Goal: Task Accomplishment & Management: Manage account settings

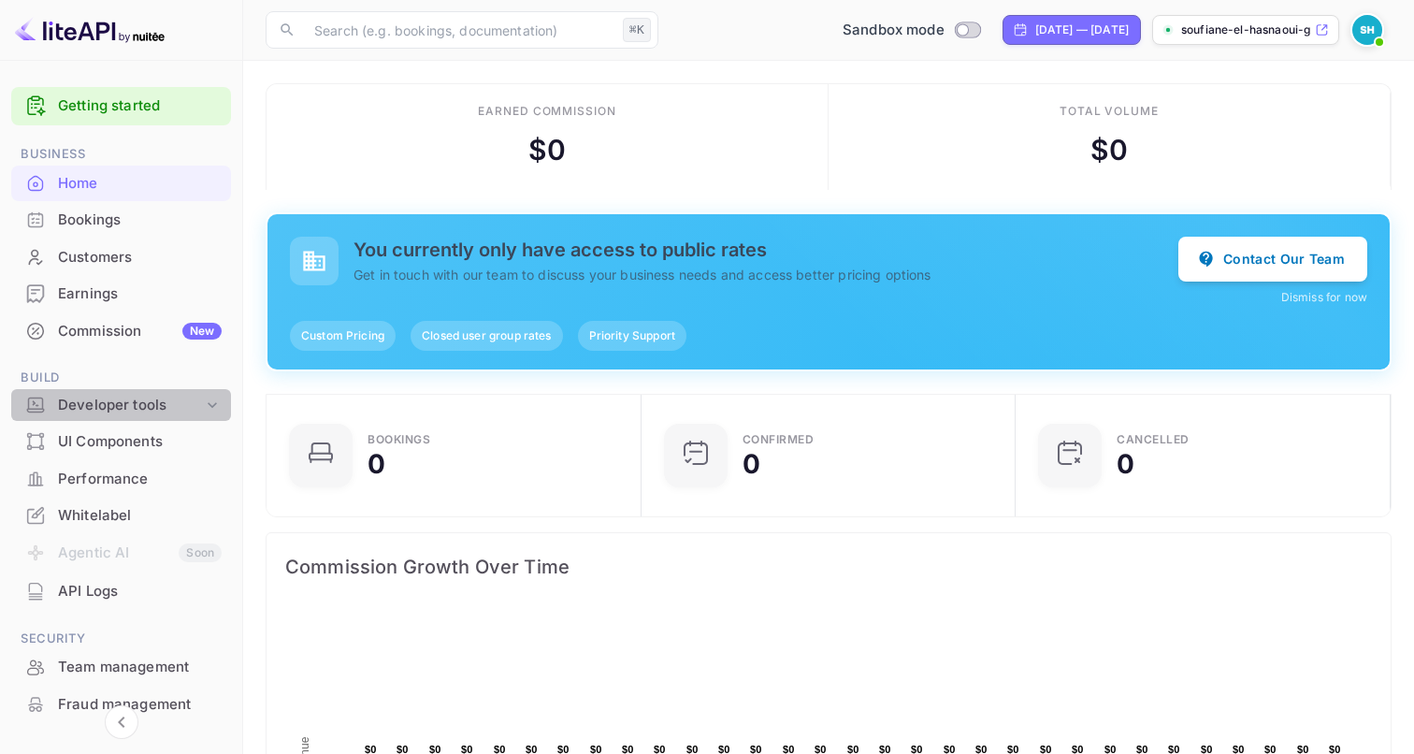
click at [146, 411] on div "Developer tools" at bounding box center [130, 406] width 145 height 22
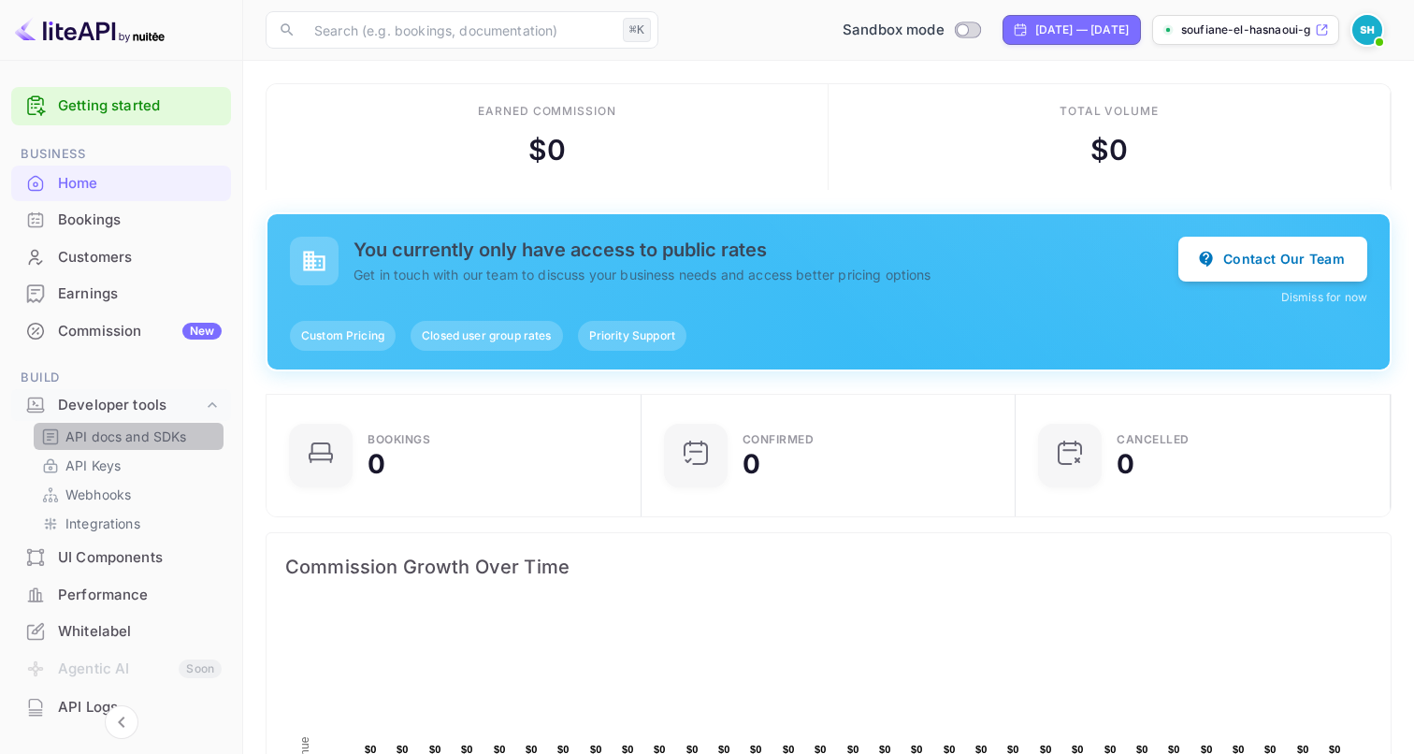
click at [138, 441] on p "API docs and SDKs" at bounding box center [126, 436] width 122 height 20
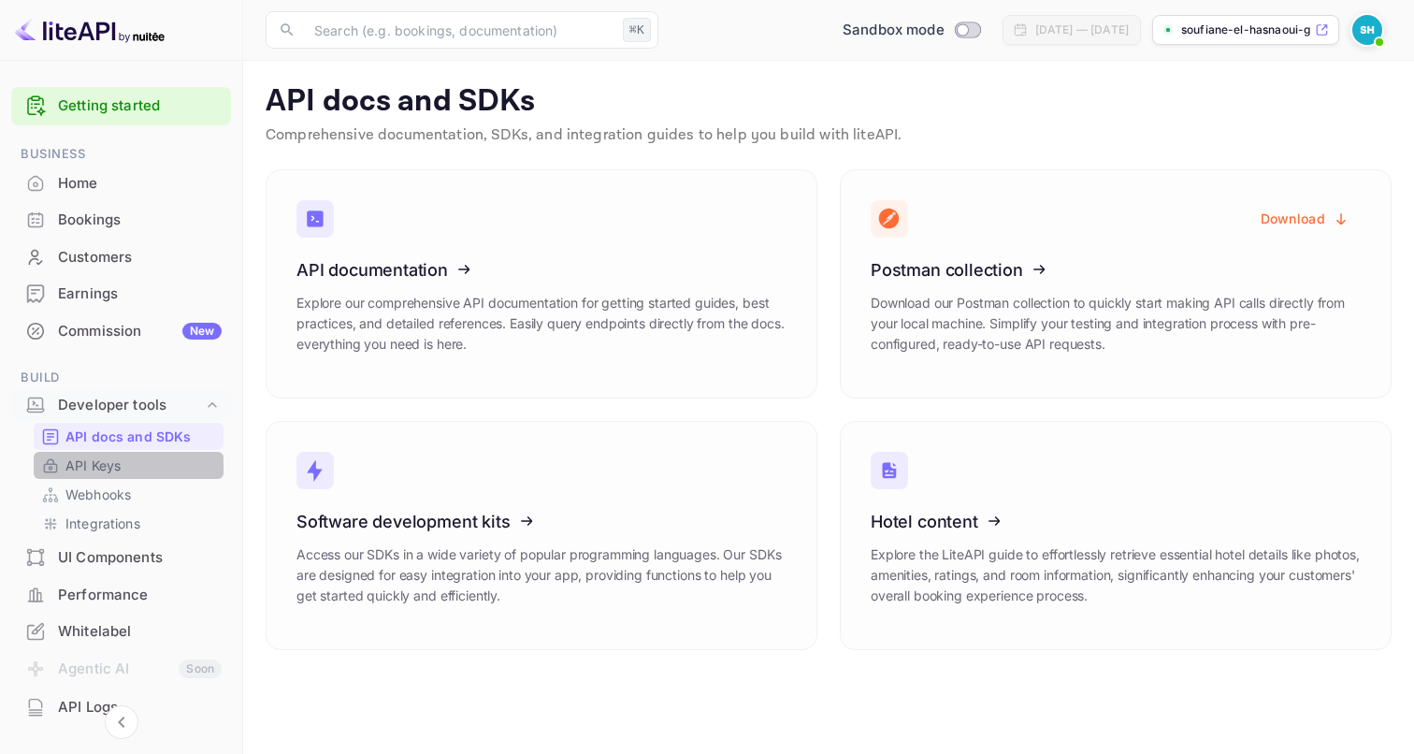
click at [130, 461] on link "API Keys" at bounding box center [128, 465] width 175 height 20
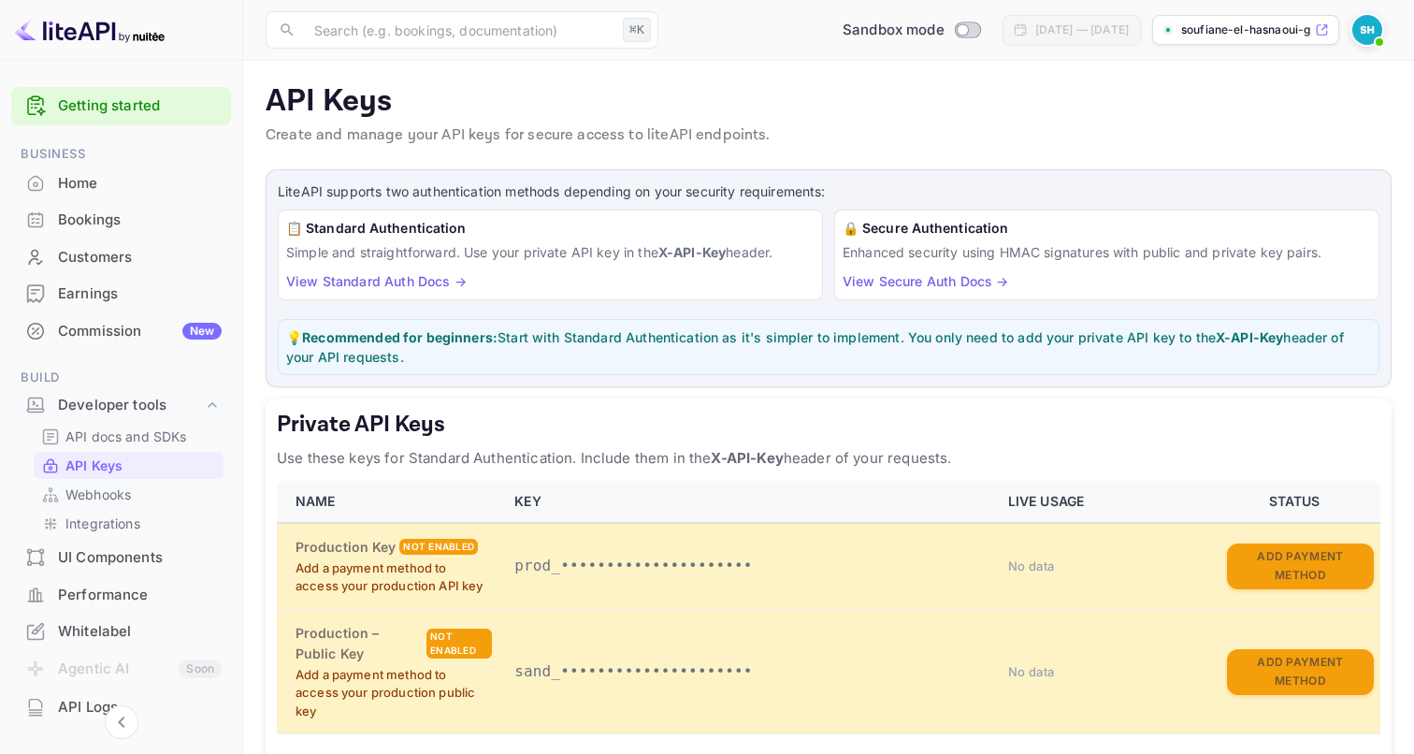
click at [128, 498] on p "Webhooks" at bounding box center [97, 494] width 65 height 20
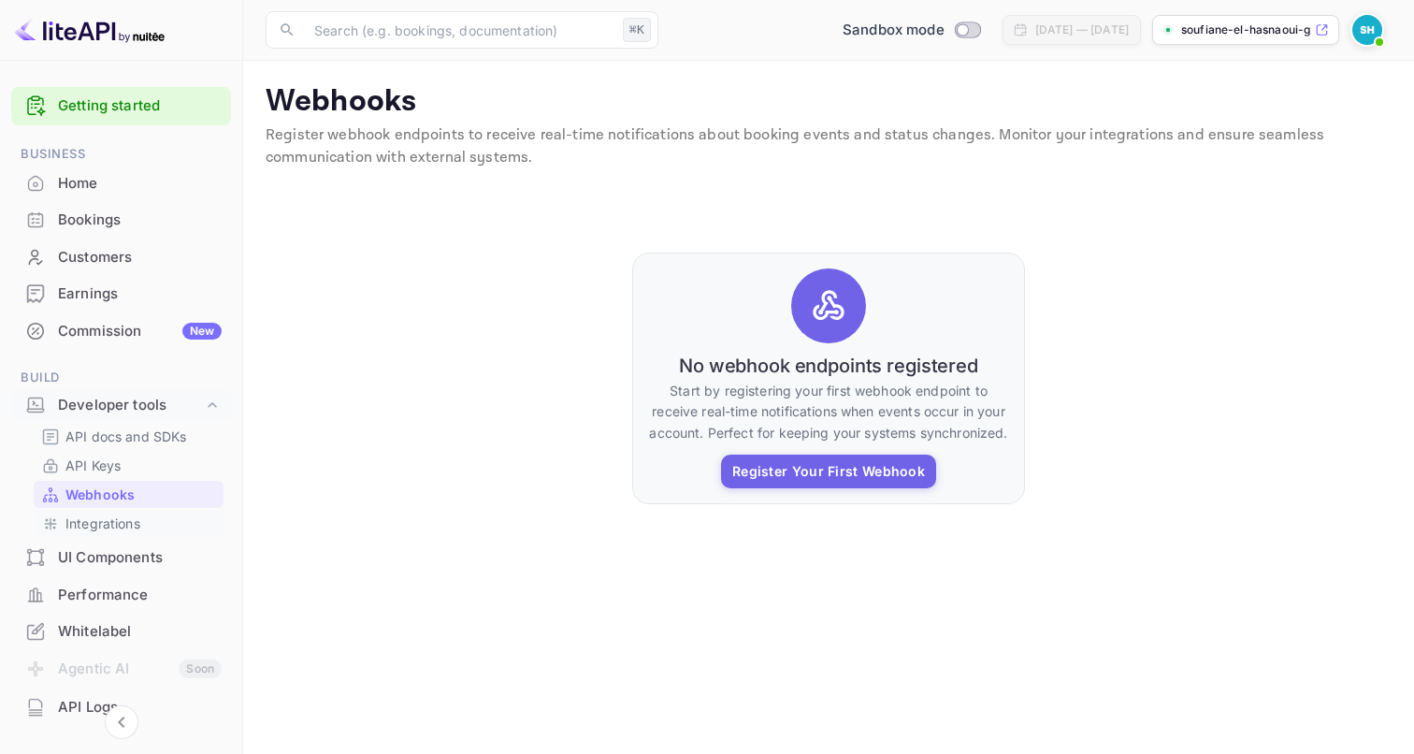
click at [120, 521] on p "Integrations" at bounding box center [102, 523] width 75 height 20
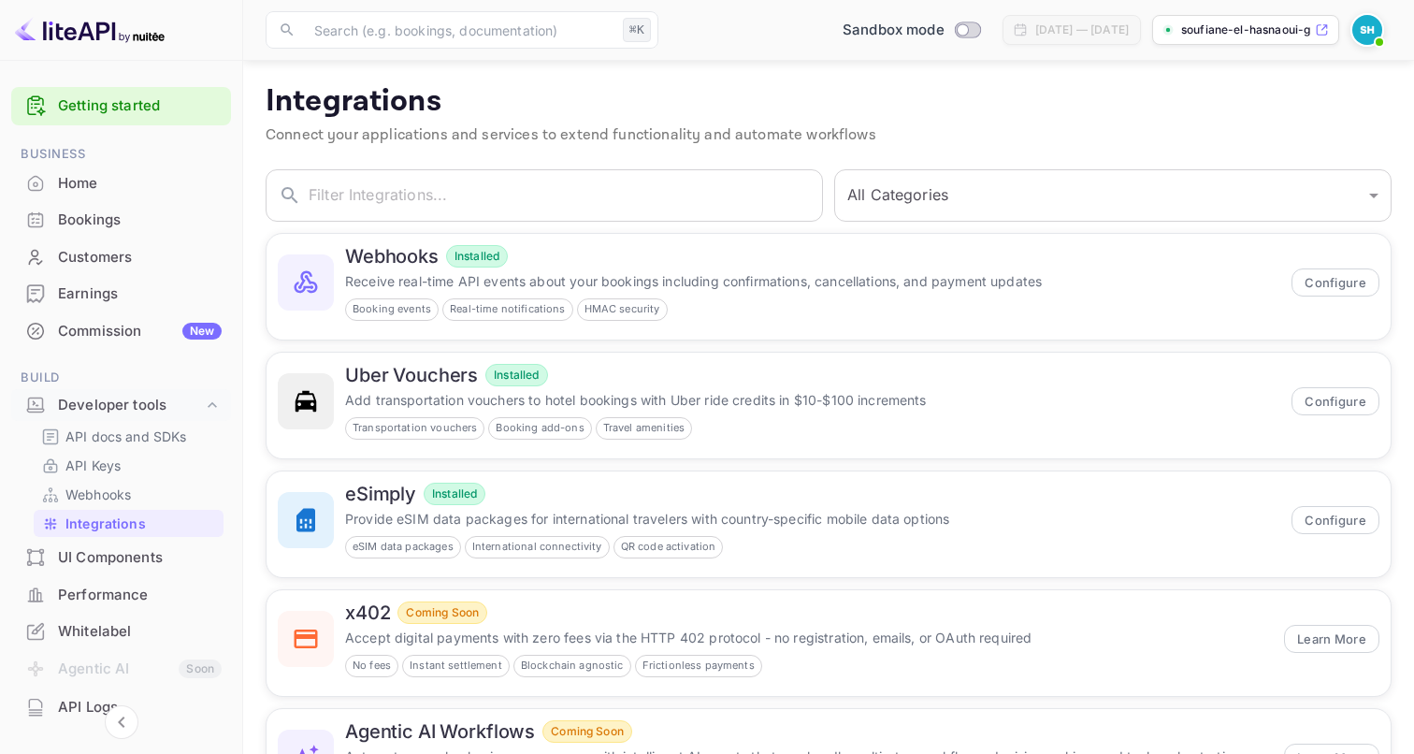
scroll to position [101, 0]
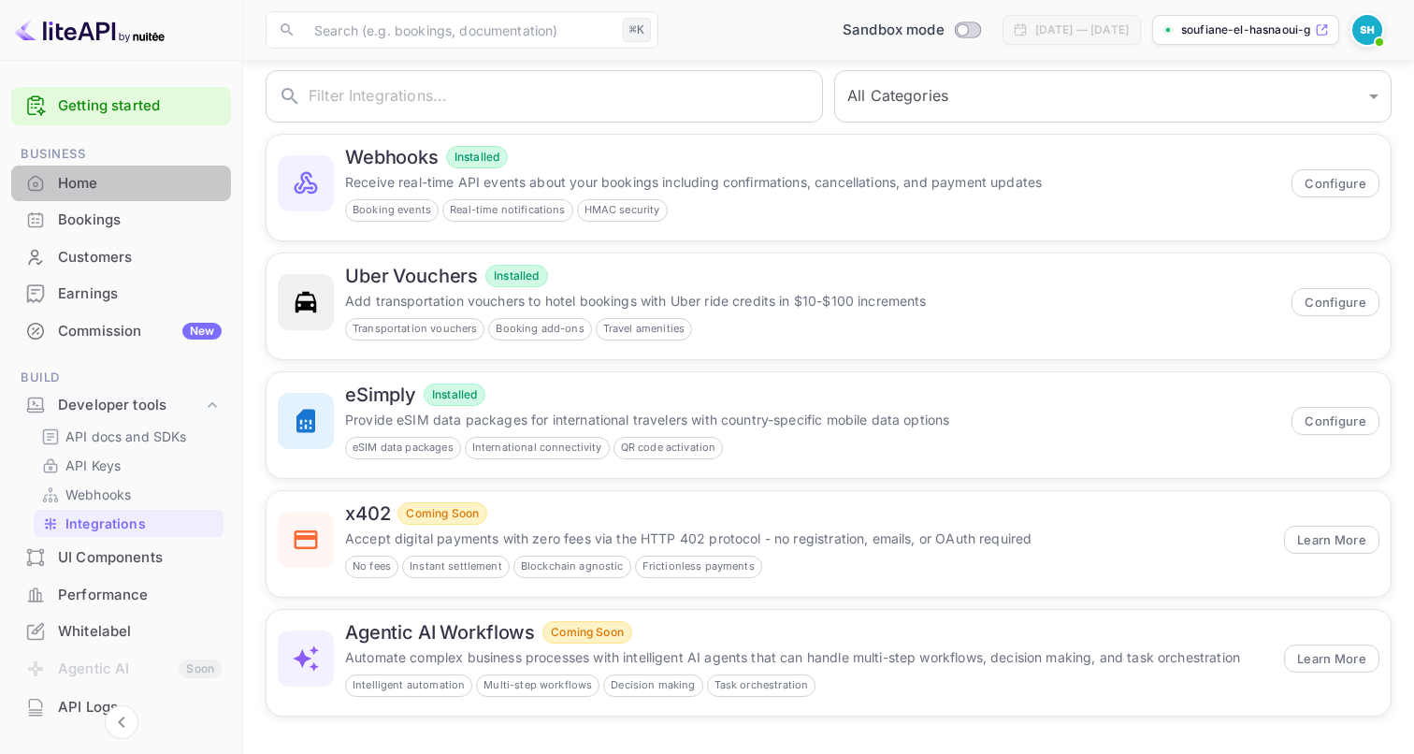
click at [112, 201] on div "Home" at bounding box center [121, 184] width 220 height 36
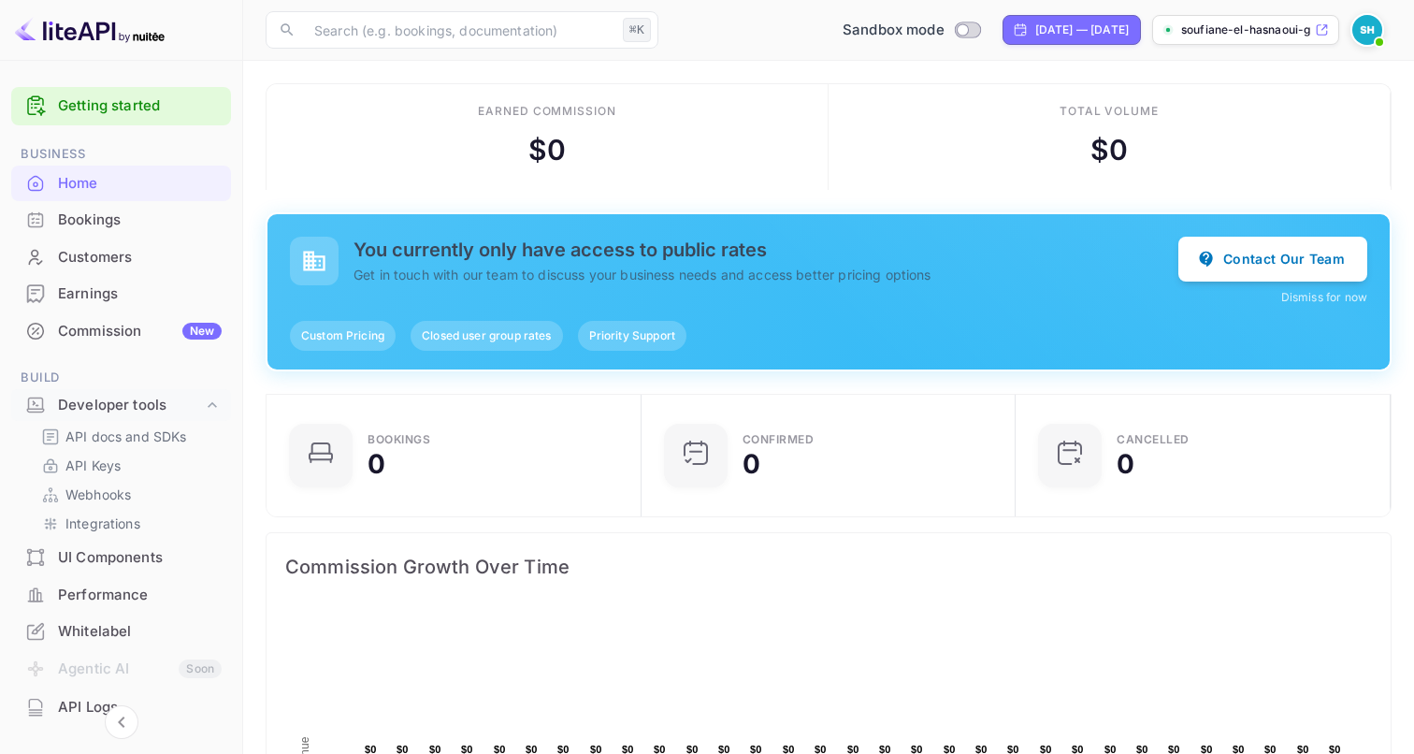
scroll to position [301, 0]
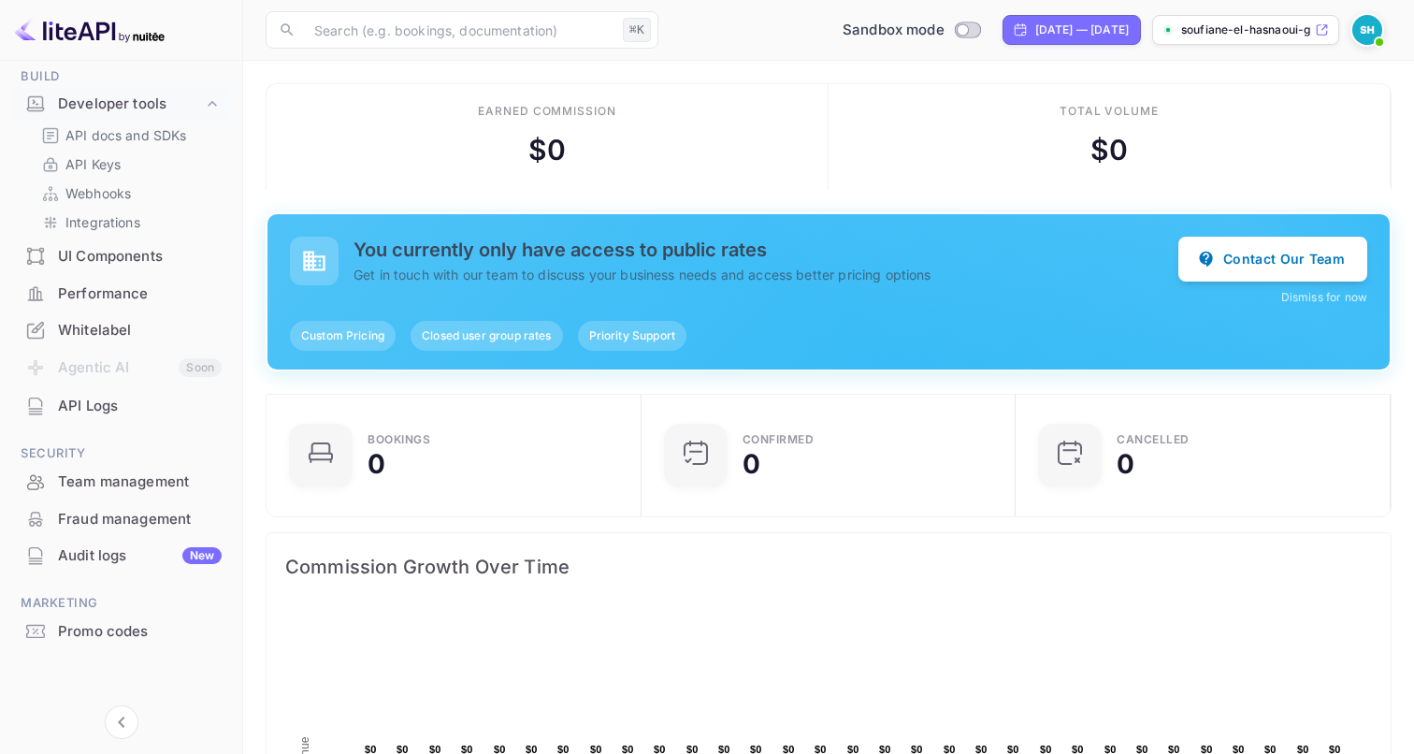
click at [131, 415] on div "API Logs" at bounding box center [140, 407] width 164 height 22
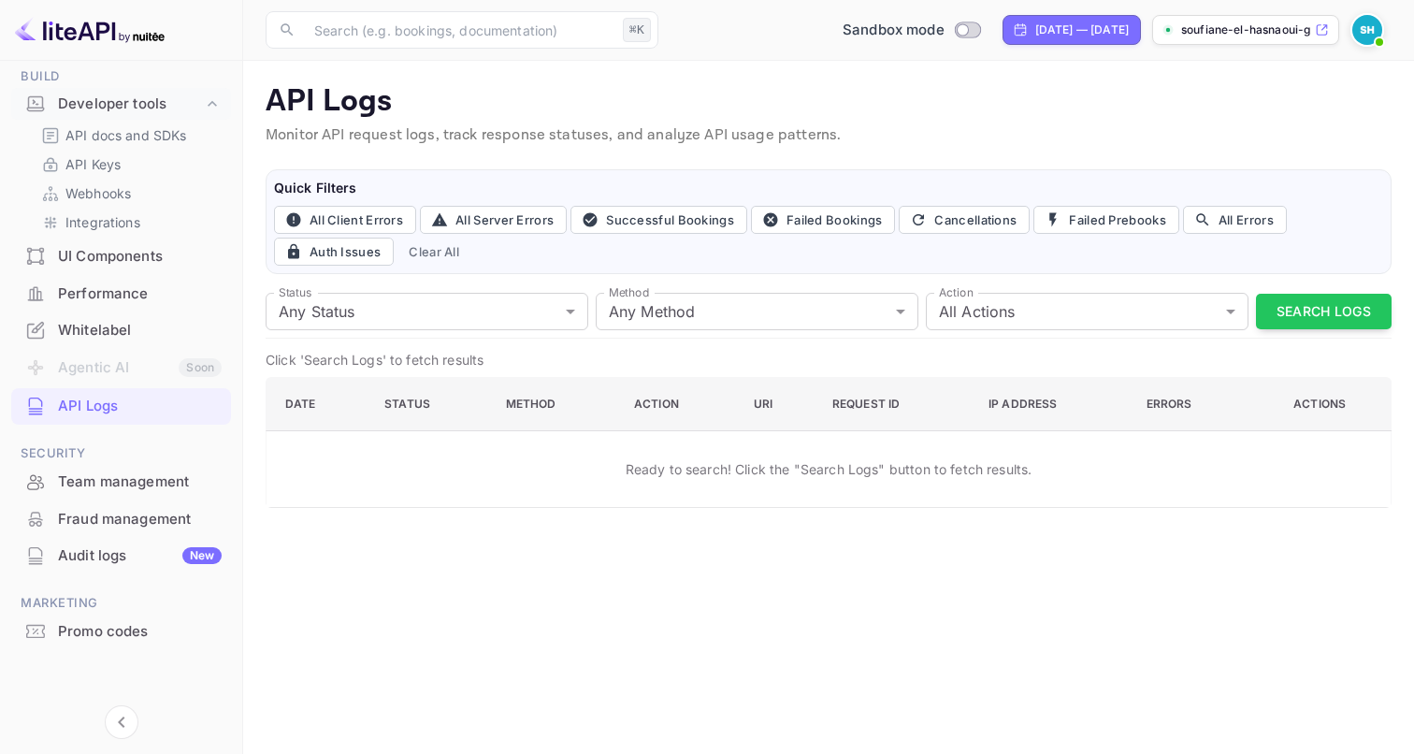
click at [1364, 30] on img at bounding box center [1367, 30] width 30 height 30
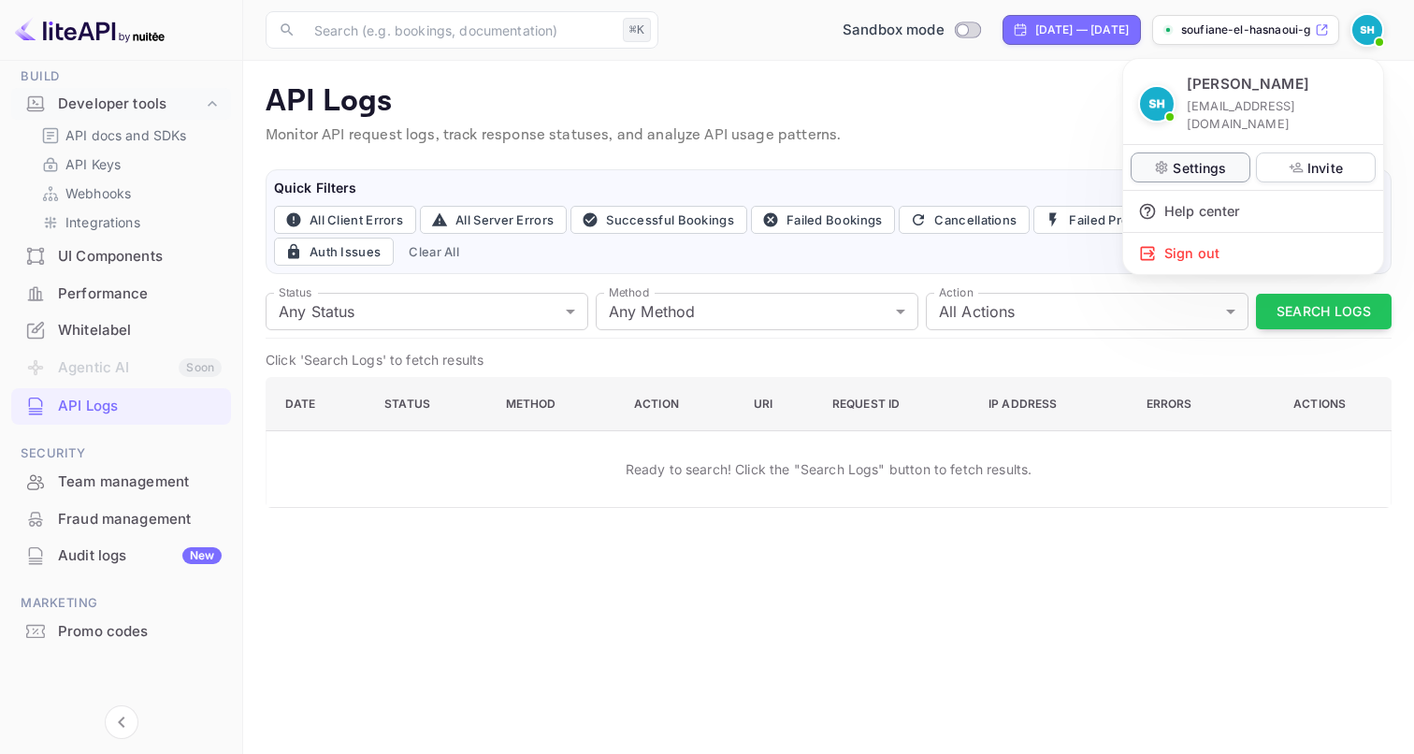
click at [1214, 158] on p "Settings" at bounding box center [1199, 168] width 53 height 20
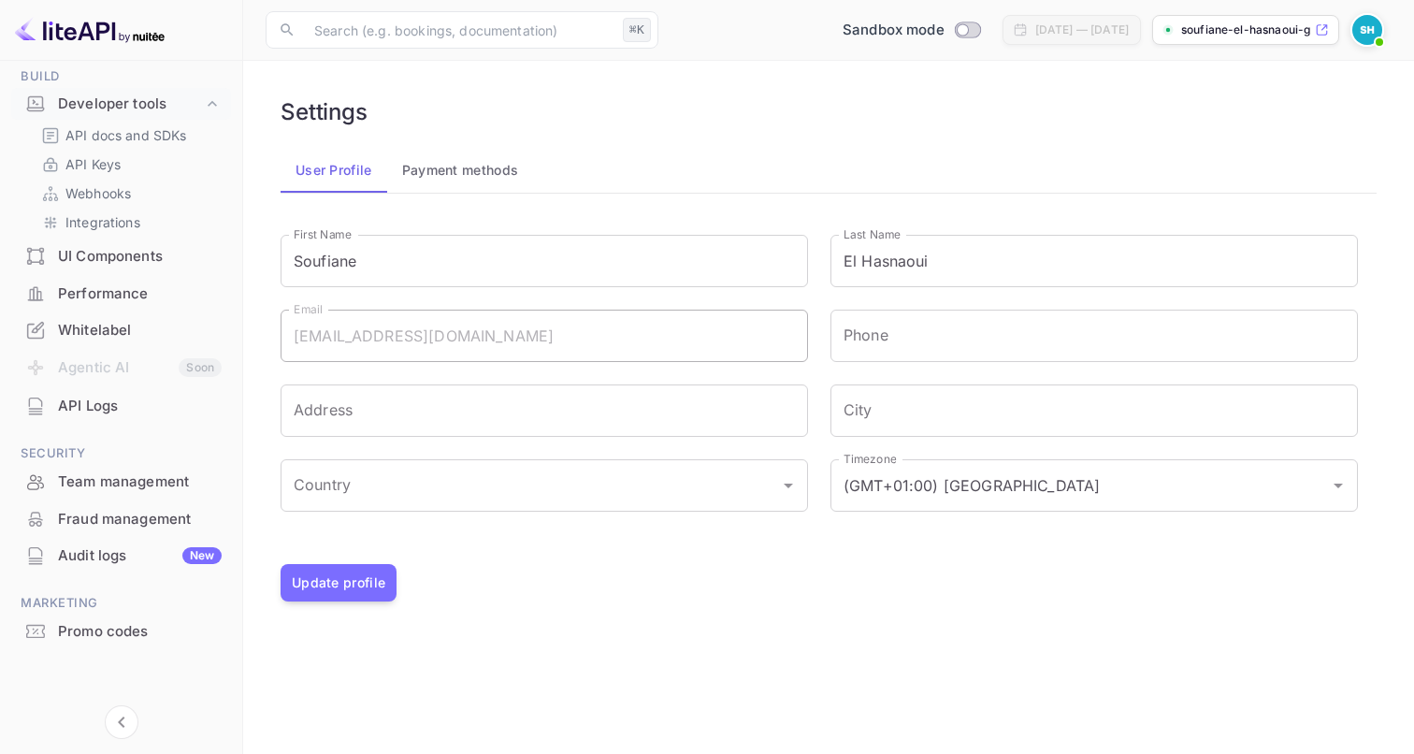
click at [493, 184] on button "Payment methods" at bounding box center [460, 170] width 147 height 45
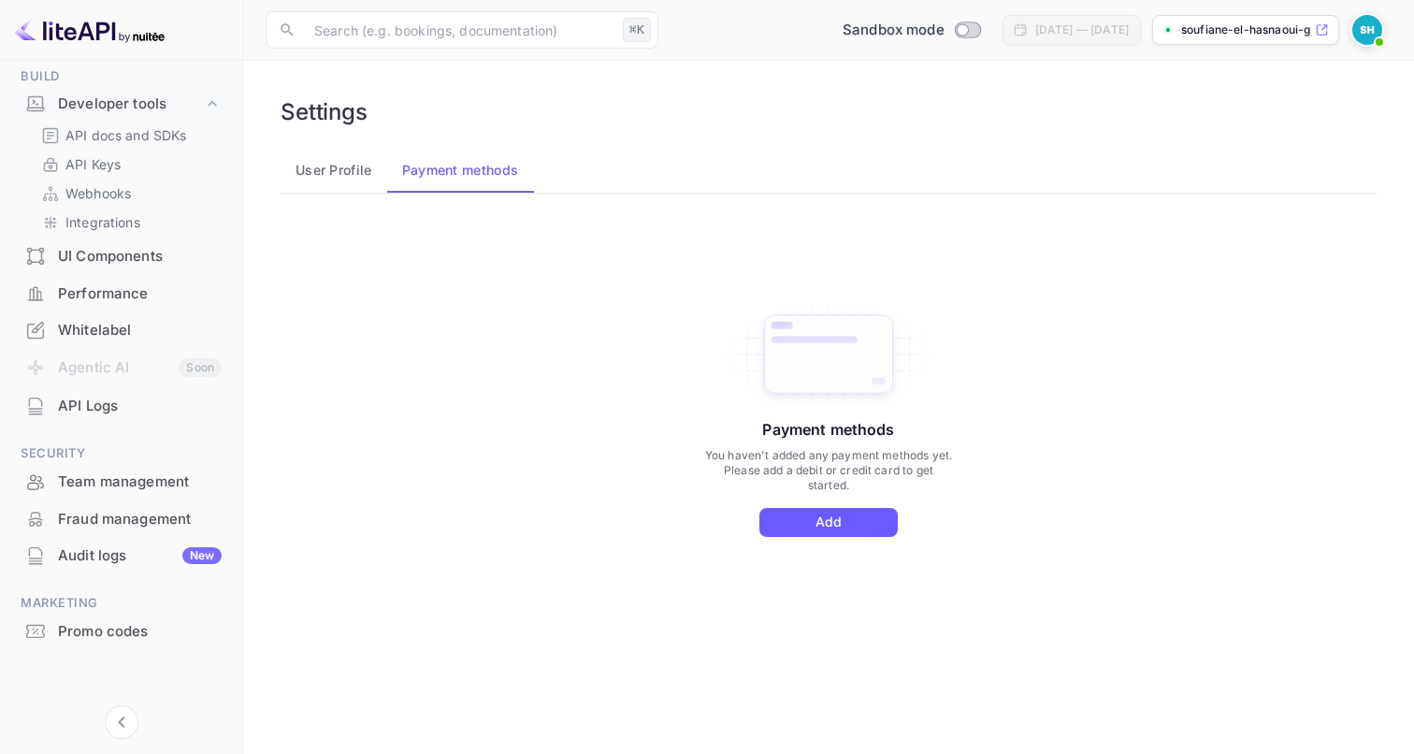
click at [849, 519] on button "Add" at bounding box center [828, 522] width 138 height 29
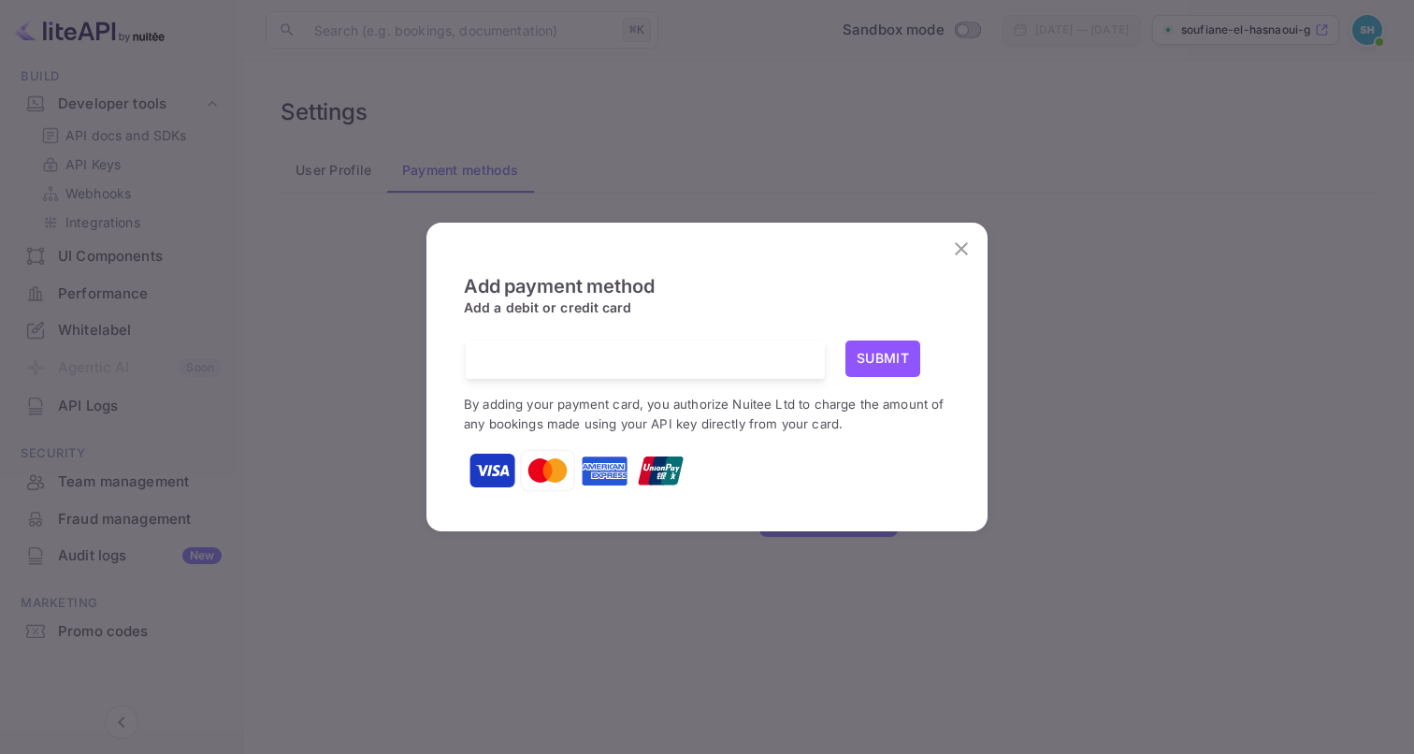
click at [847, 376] on div "Submit" at bounding box center [897, 359] width 105 height 38
click at [868, 368] on button "Submit" at bounding box center [882, 358] width 75 height 36
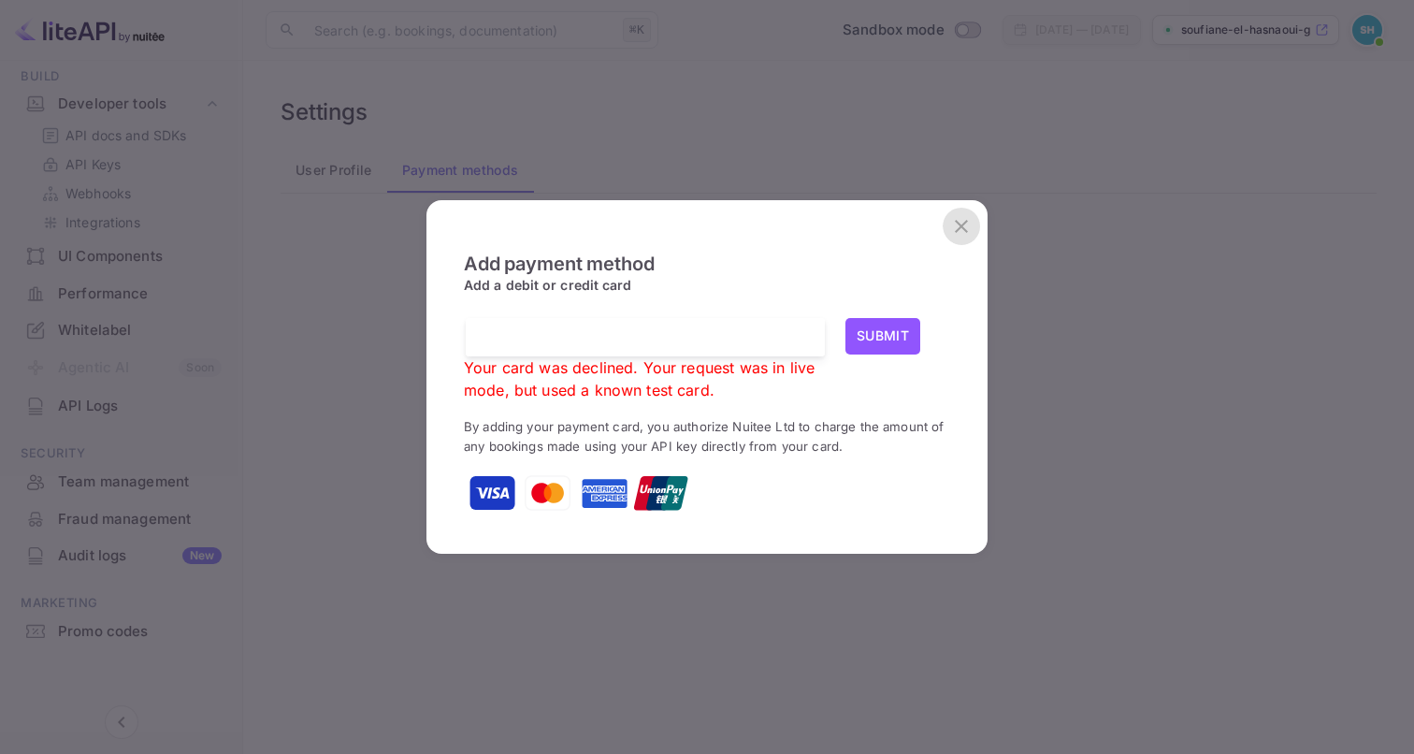
click at [960, 240] on button "close" at bounding box center [961, 226] width 37 height 37
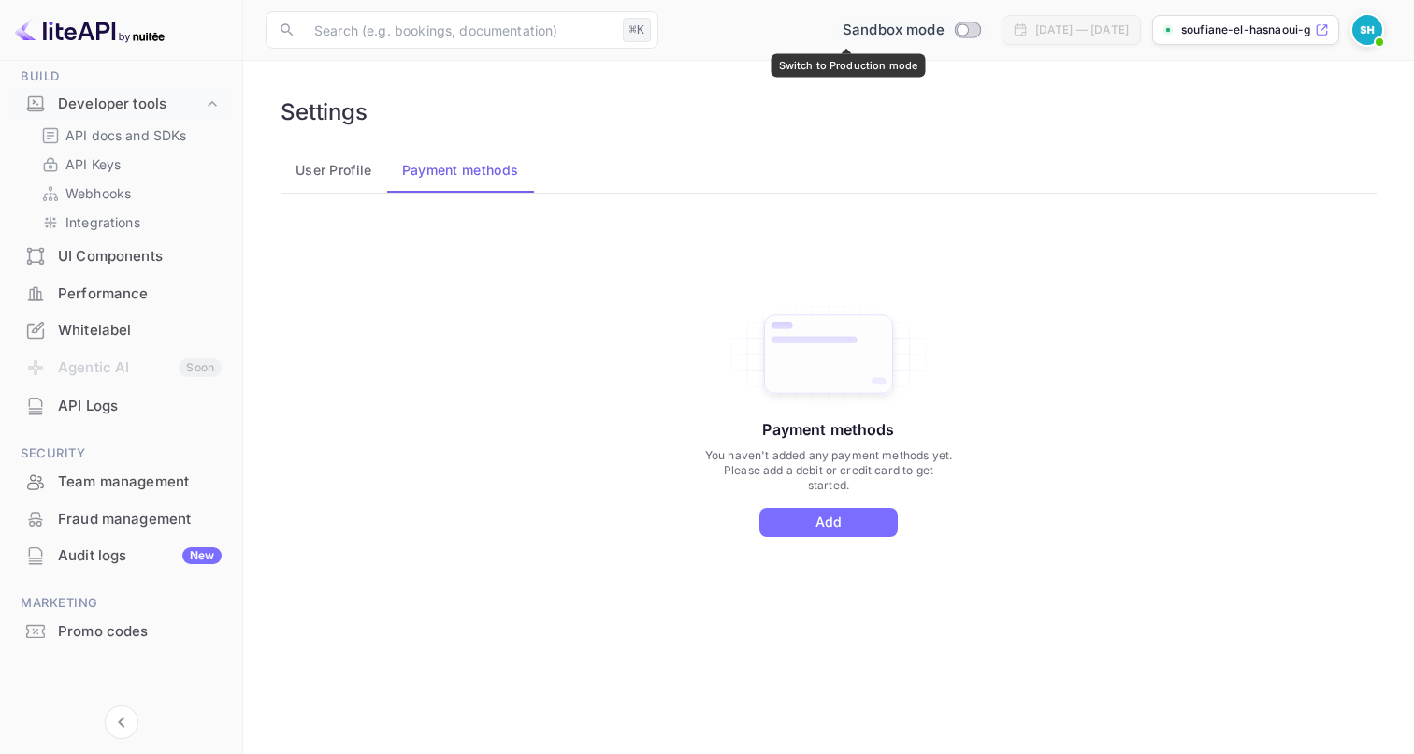
click at [944, 26] on input "Switch to Production mode" at bounding box center [962, 29] width 37 height 12
checkbox input "false"
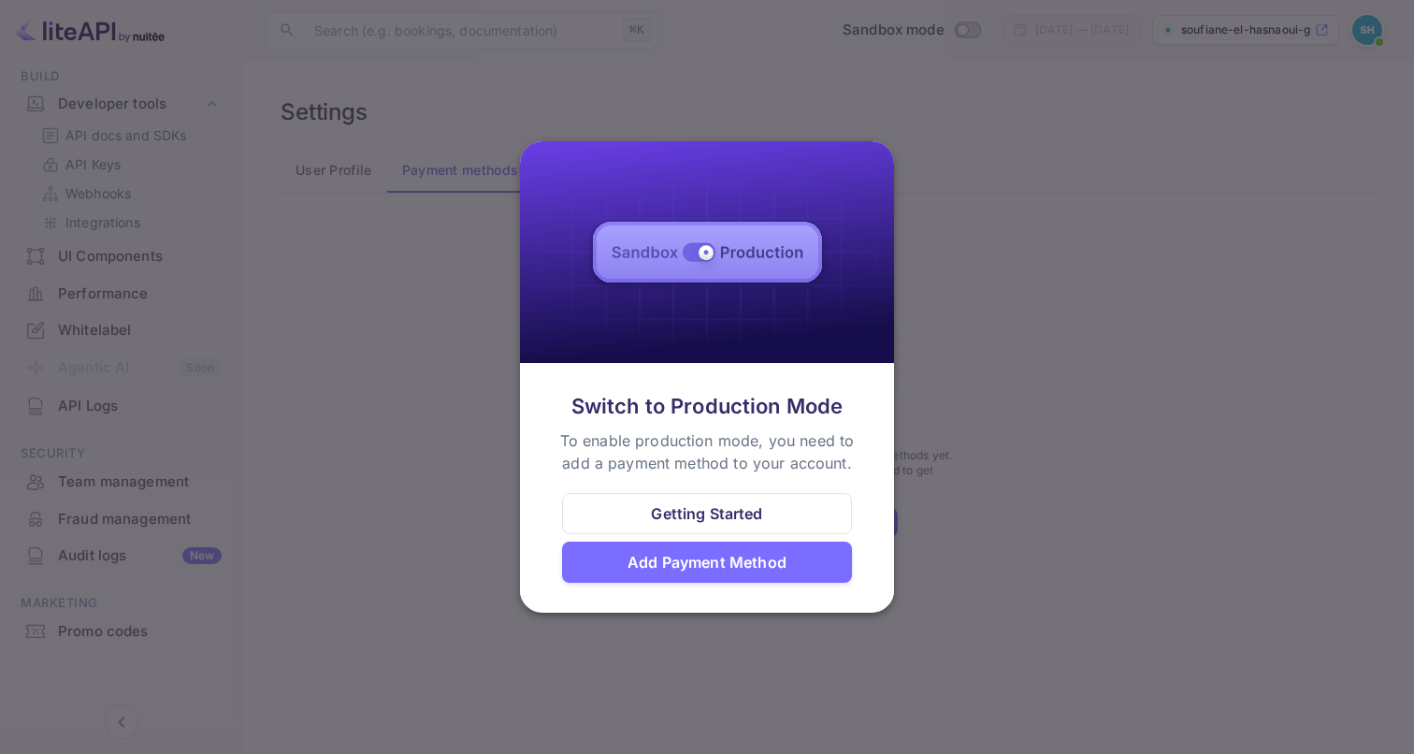
click at [965, 489] on div at bounding box center [707, 377] width 1414 height 754
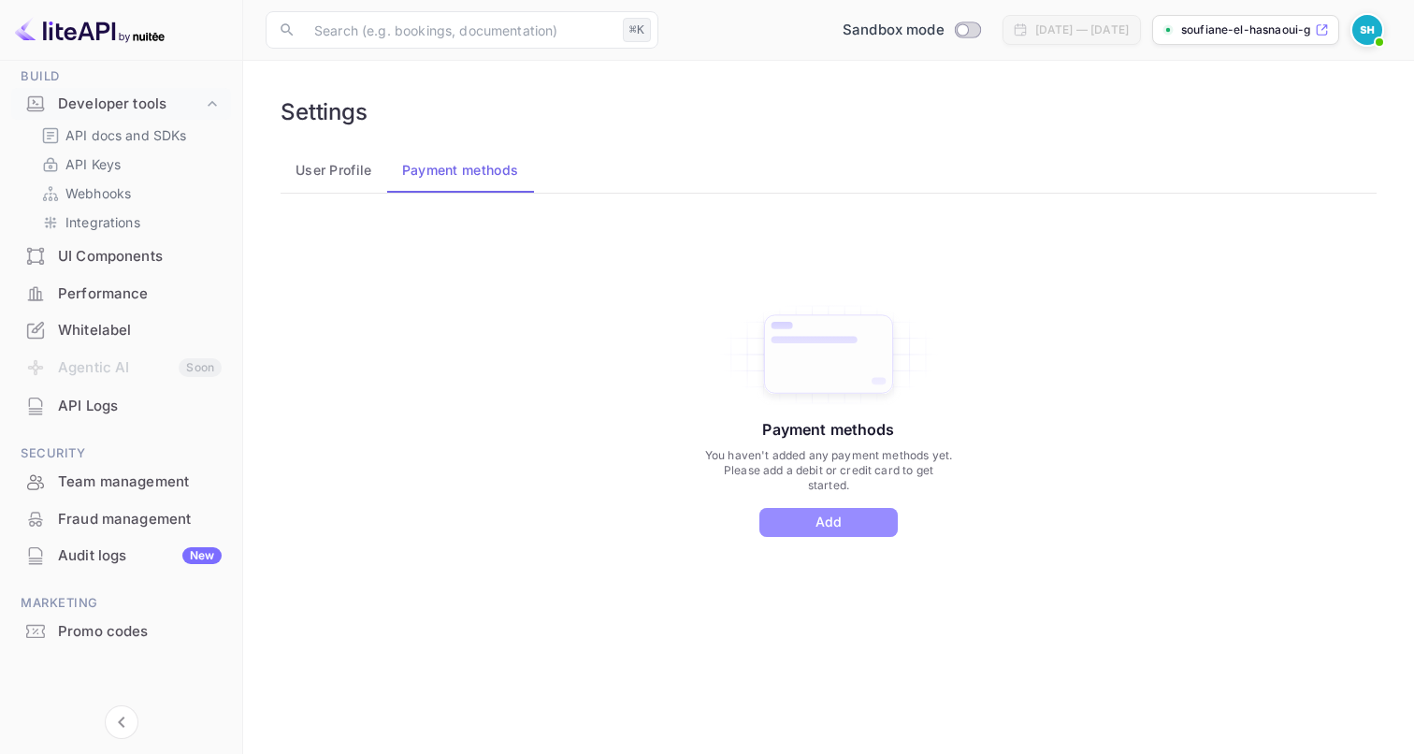
click at [860, 527] on button "Add" at bounding box center [828, 522] width 138 height 29
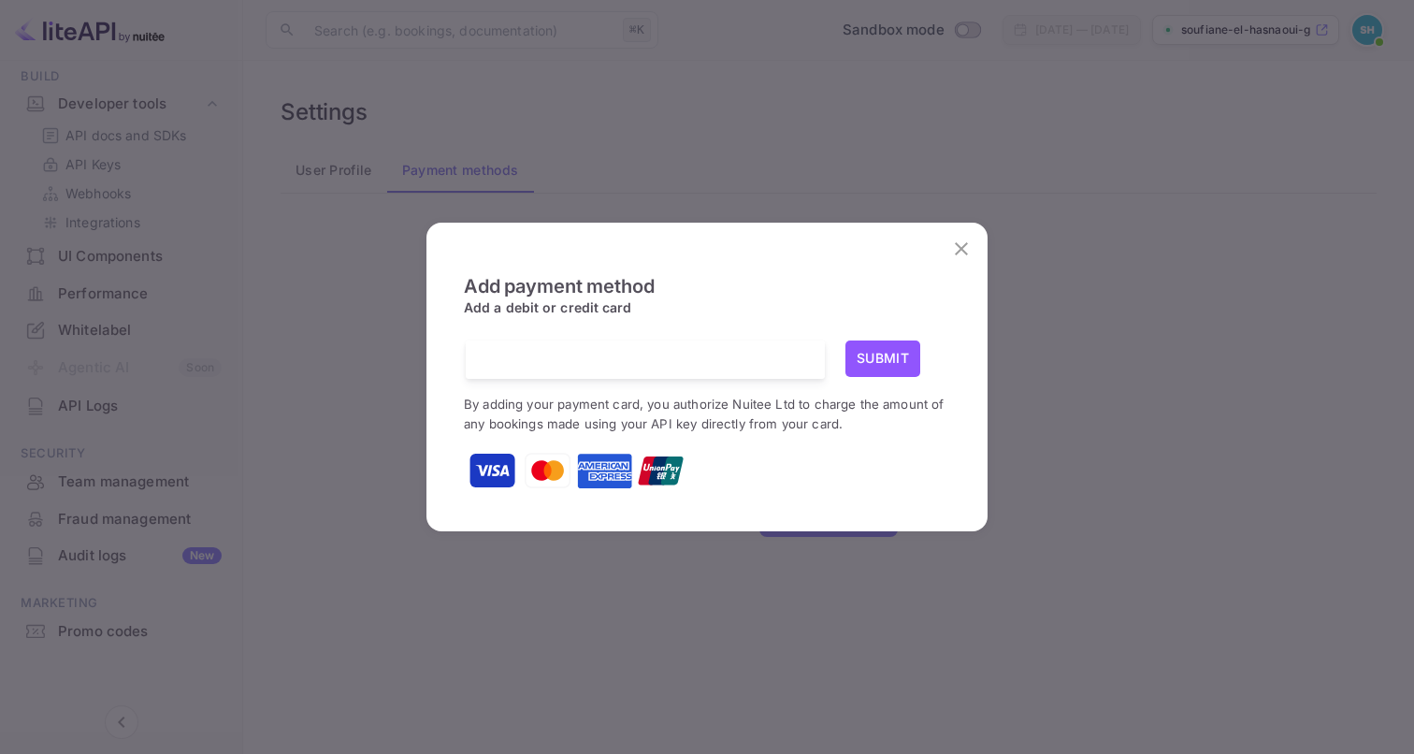
click at [902, 368] on button "Submit" at bounding box center [882, 358] width 75 height 36
click at [880, 364] on button "Submit" at bounding box center [882, 358] width 75 height 36
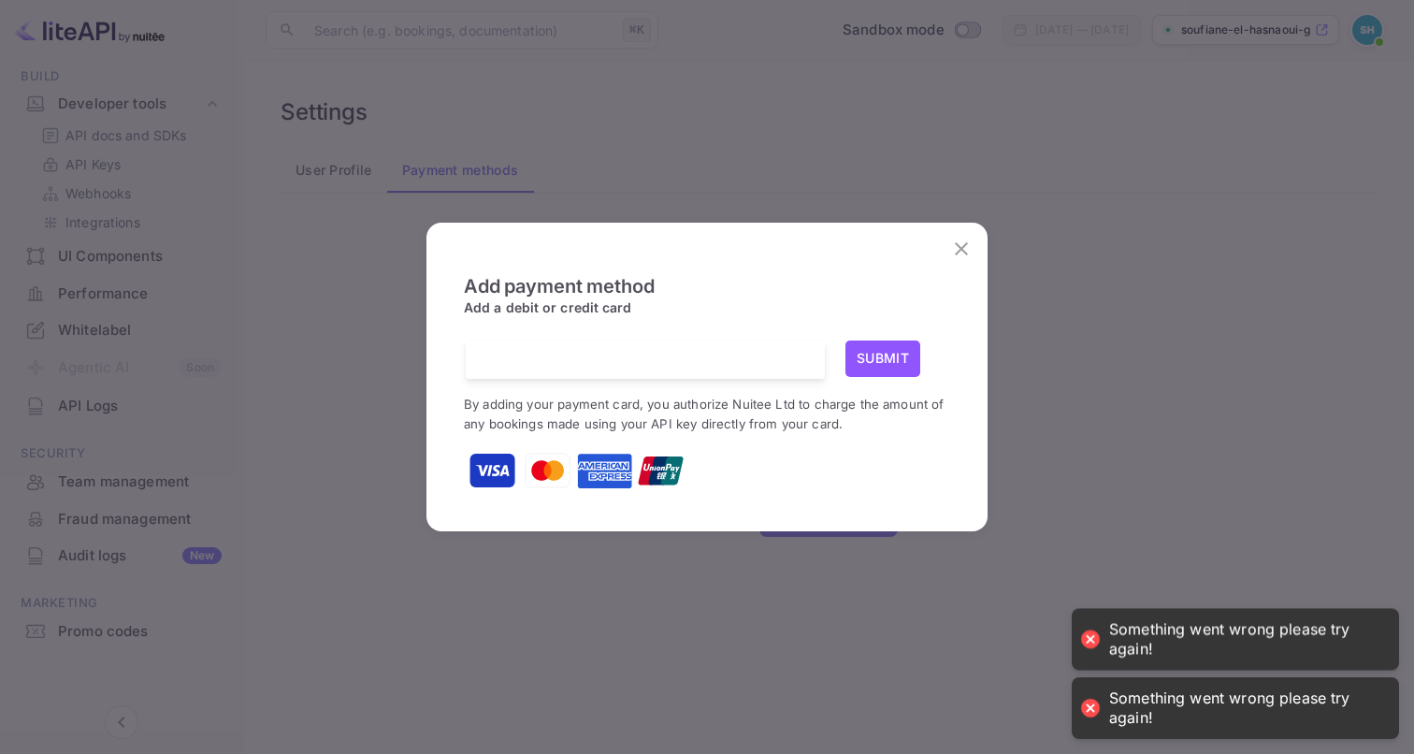
click at [967, 257] on icon "close" at bounding box center [961, 249] width 22 height 22
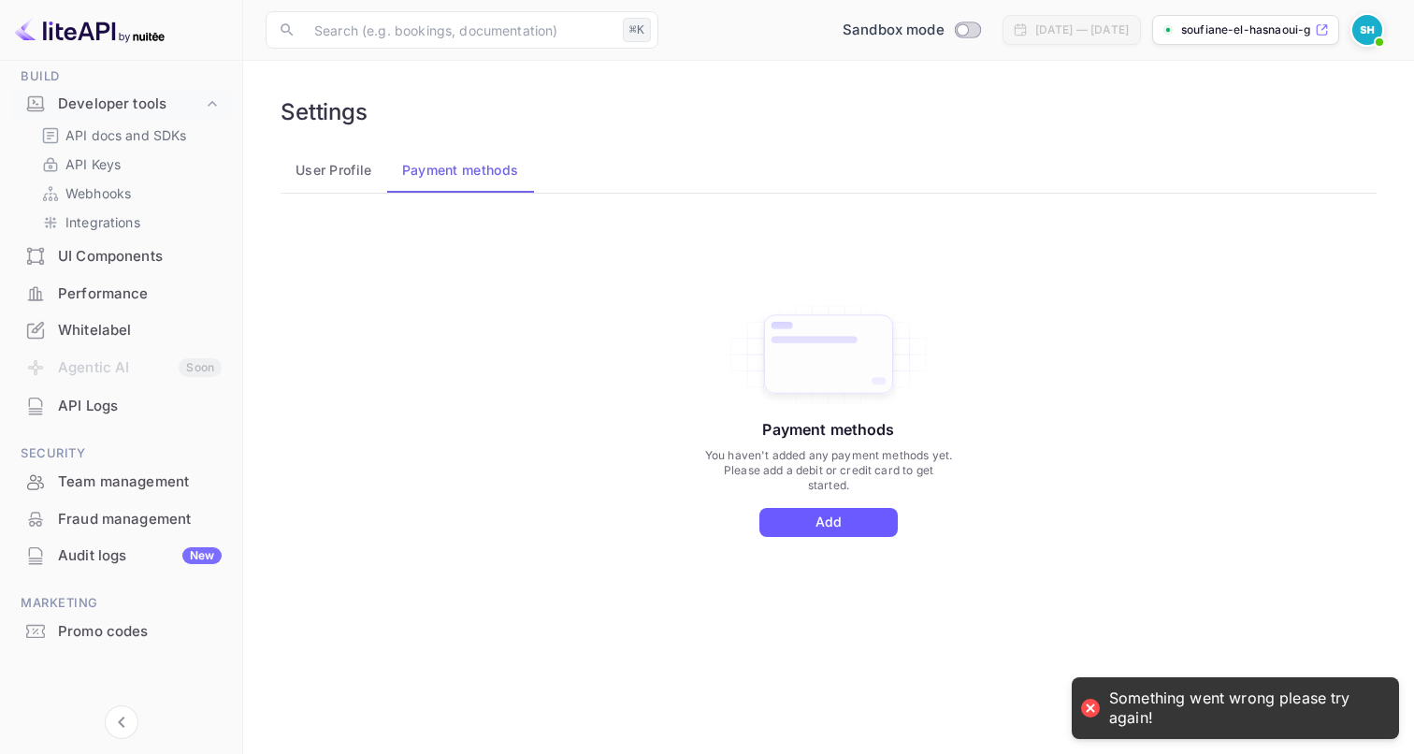
click at [844, 513] on button "Add" at bounding box center [828, 522] width 138 height 29
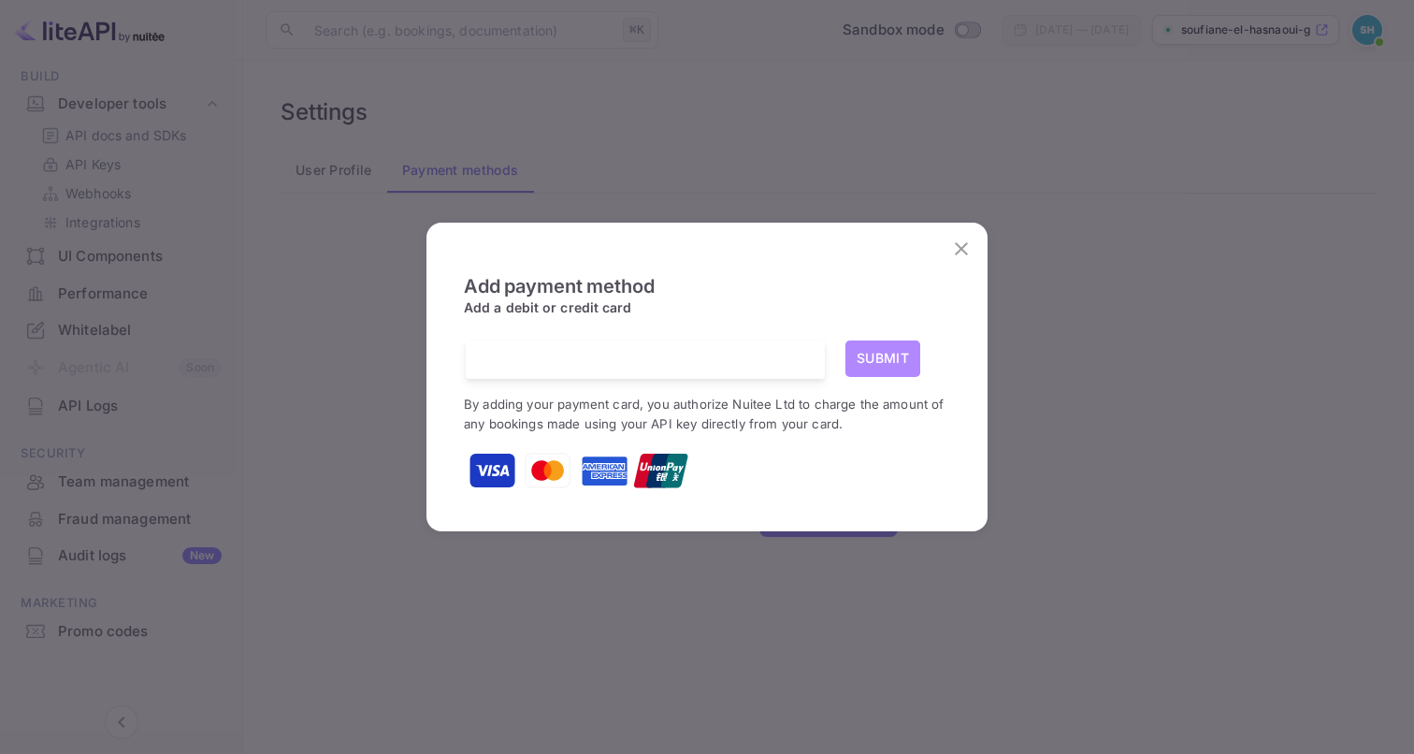
click at [901, 347] on button "Submit" at bounding box center [882, 358] width 75 height 36
click at [887, 363] on button "Submit" at bounding box center [882, 358] width 75 height 36
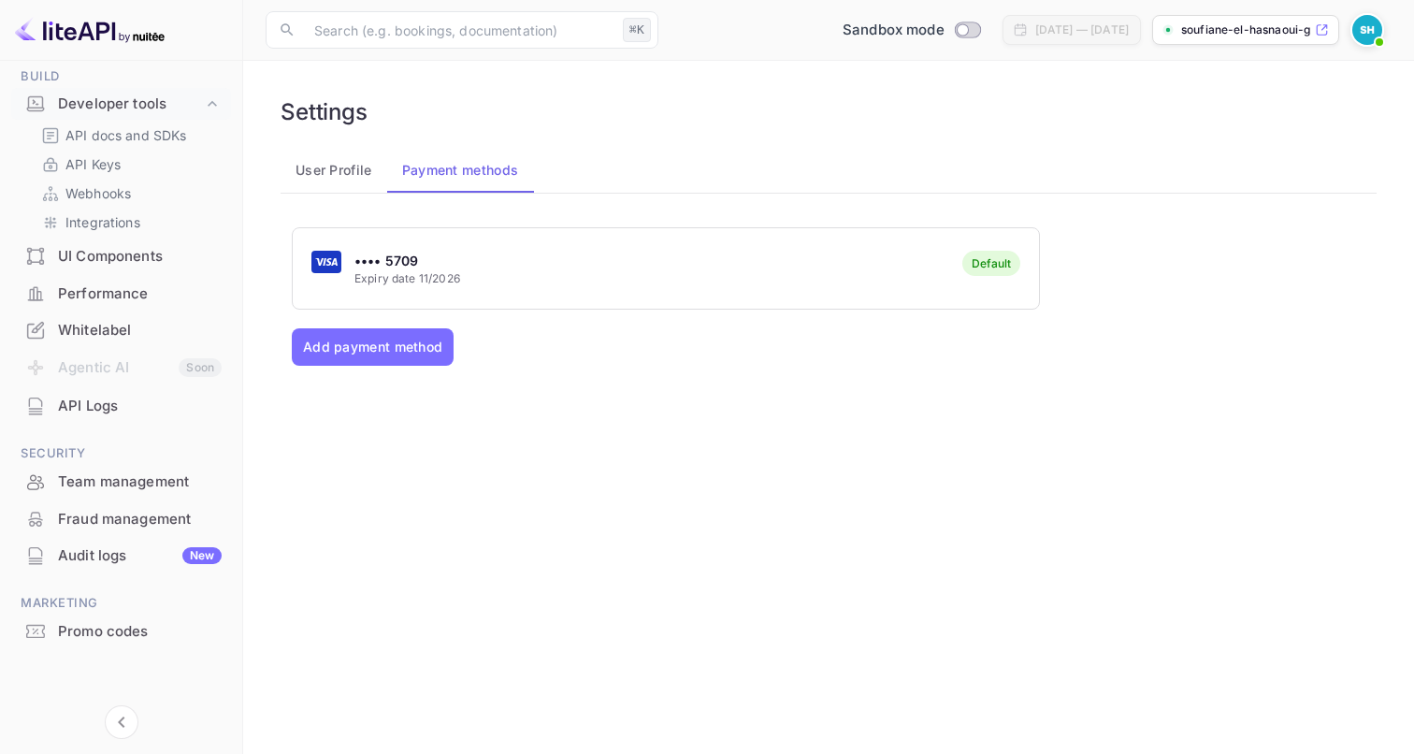
click at [582, 257] on div "•••• 5709 Expiry date 11/2026 Default" at bounding box center [666, 269] width 746 height 74
click at [338, 167] on button "User Profile" at bounding box center [334, 170] width 107 height 45
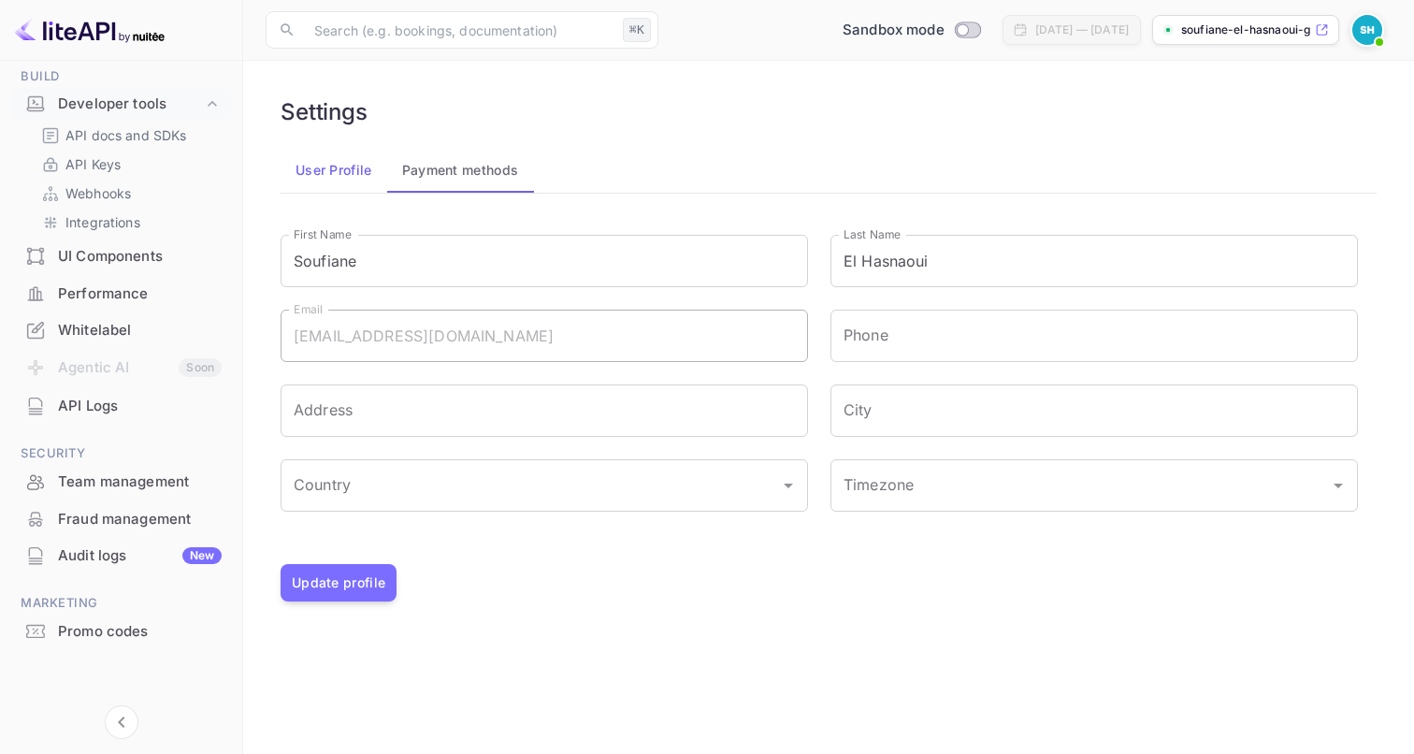
type input "(GMT+01:00) [GEOGRAPHIC_DATA]"
click at [475, 167] on button "Payment methods" at bounding box center [460, 170] width 147 height 45
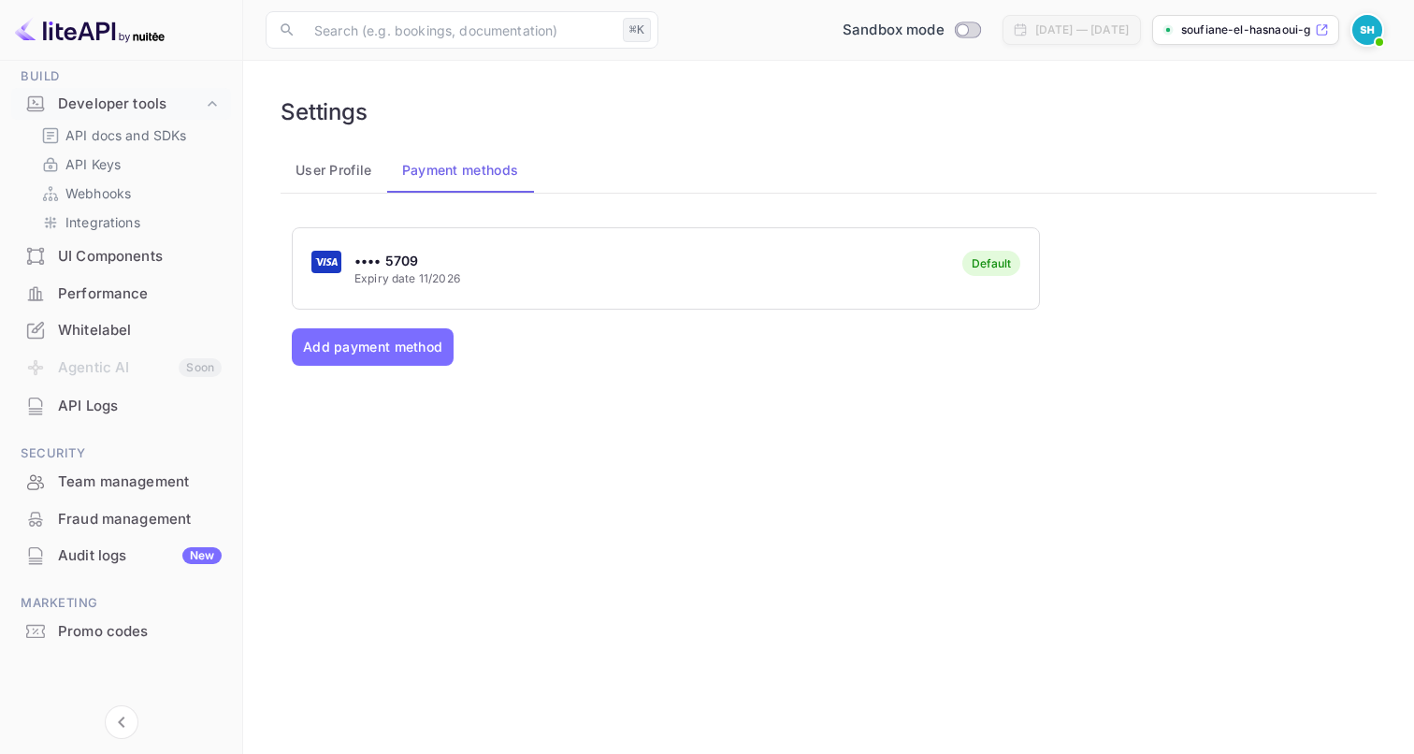
click at [811, 291] on div "•••• 5709 Expiry date 11/2026 Default" at bounding box center [666, 269] width 746 height 74
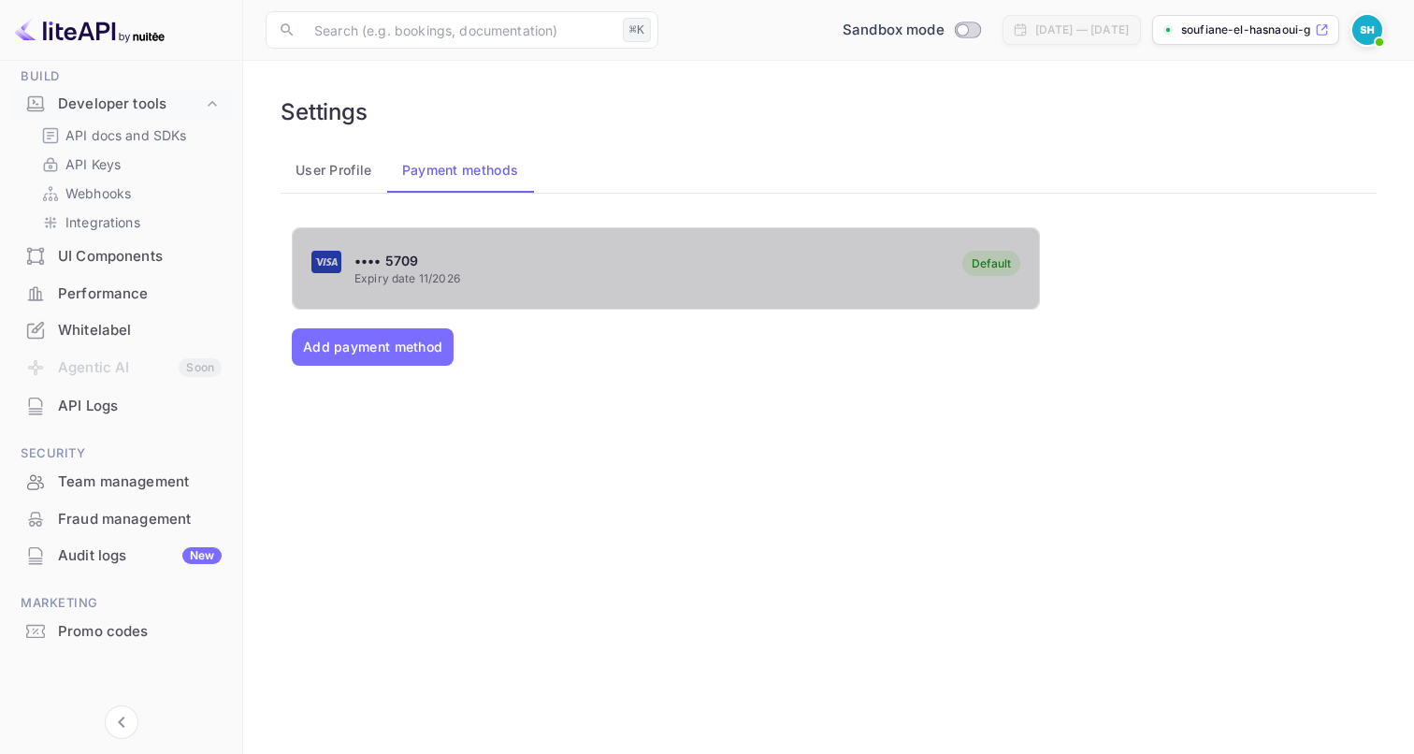
click at [496, 289] on div "•••• 5709 Expiry date 11/2026 Default" at bounding box center [666, 269] width 746 height 74
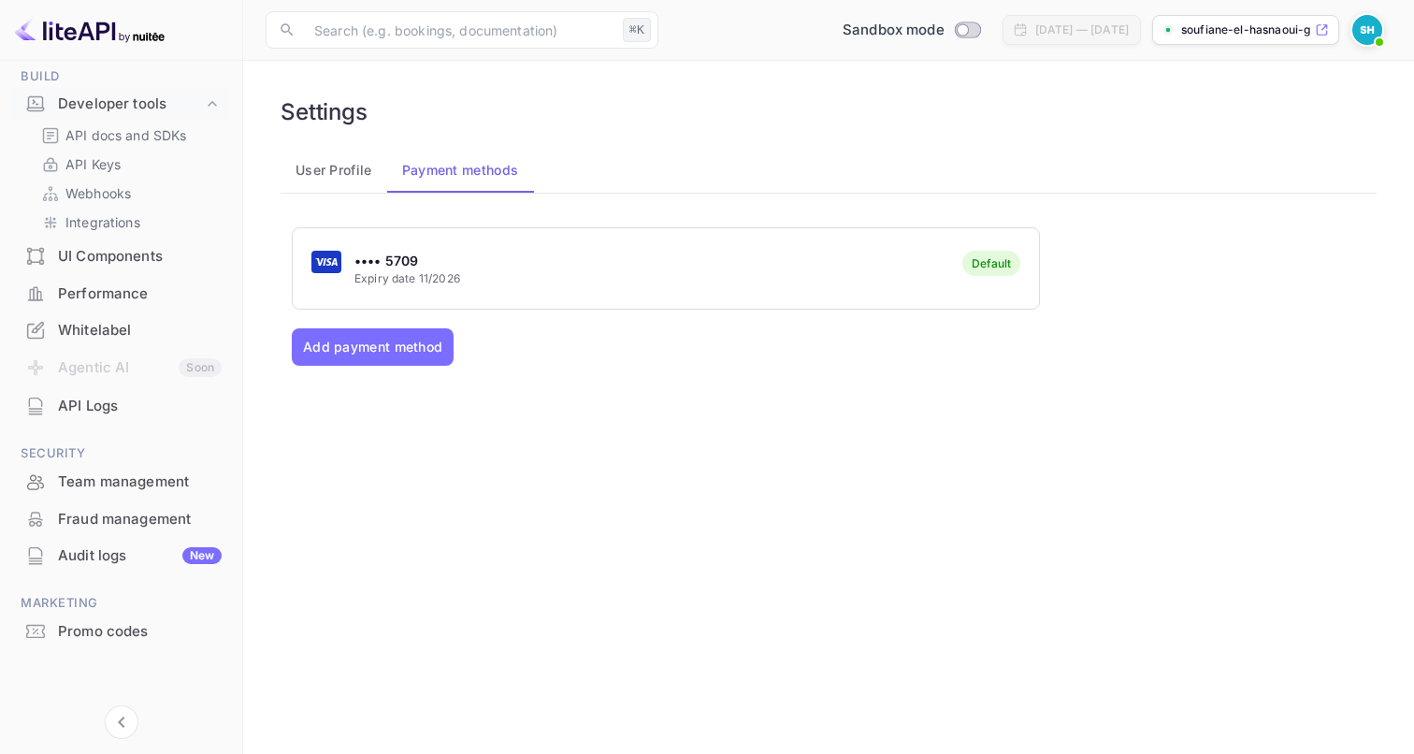
click at [994, 262] on div "Default" at bounding box center [991, 263] width 39 height 14
click at [1356, 31] on img at bounding box center [1367, 30] width 30 height 30
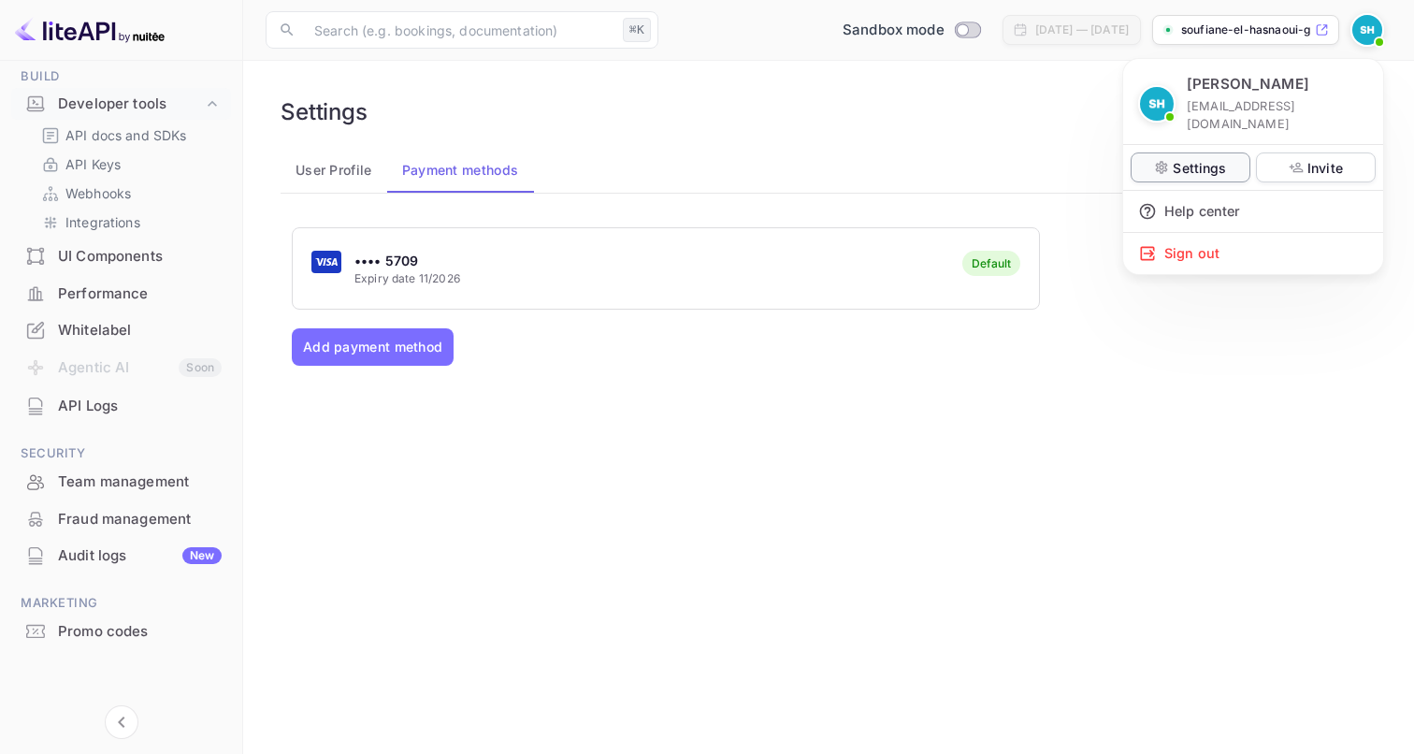
click at [1192, 159] on p "Settings" at bounding box center [1199, 168] width 53 height 20
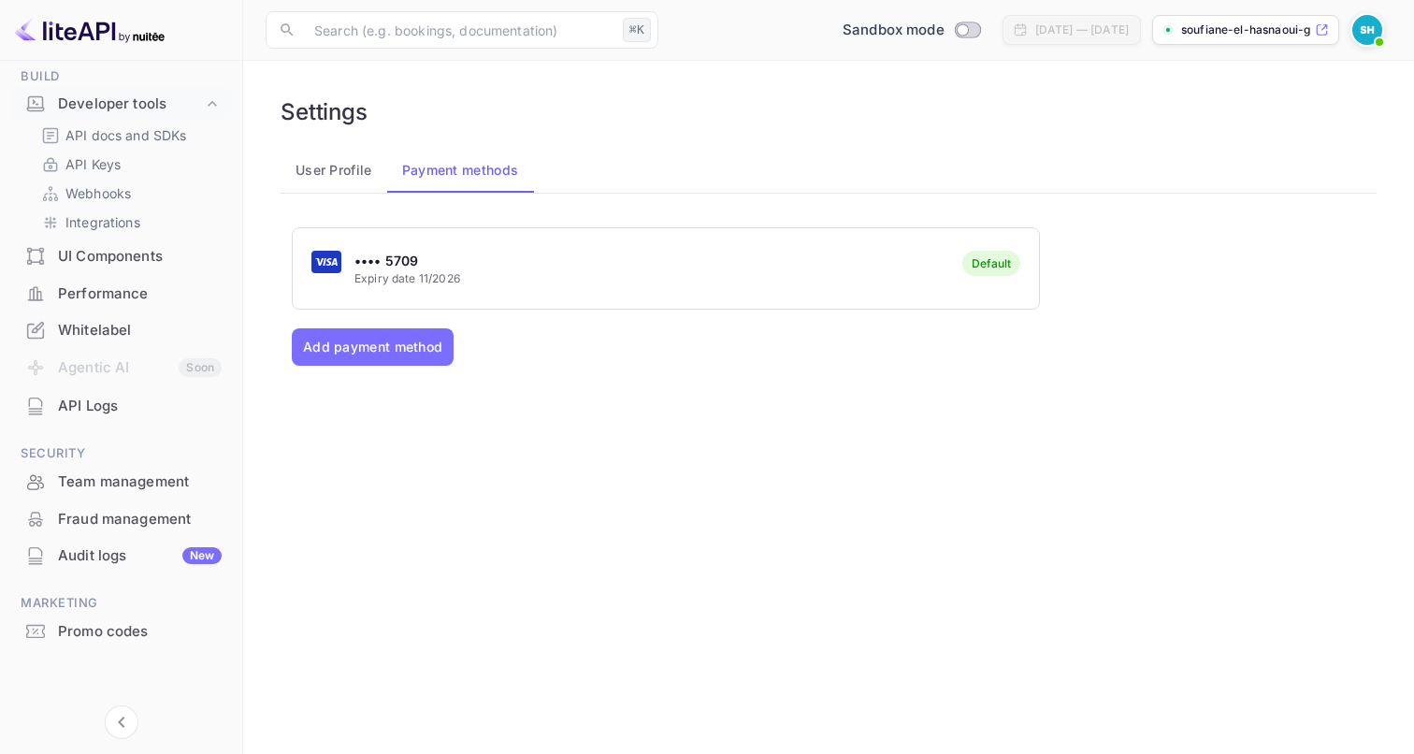
click at [353, 178] on div "[PERSON_NAME] [EMAIL_ADDRESS][DOMAIN_NAME] Settings Invite Help center Sign out" at bounding box center [707, 377] width 1414 height 754
click at [313, 167] on div "[PERSON_NAME] [EMAIL_ADDRESS][DOMAIN_NAME] Settings Invite Help center Sign out" at bounding box center [707, 377] width 1414 height 754
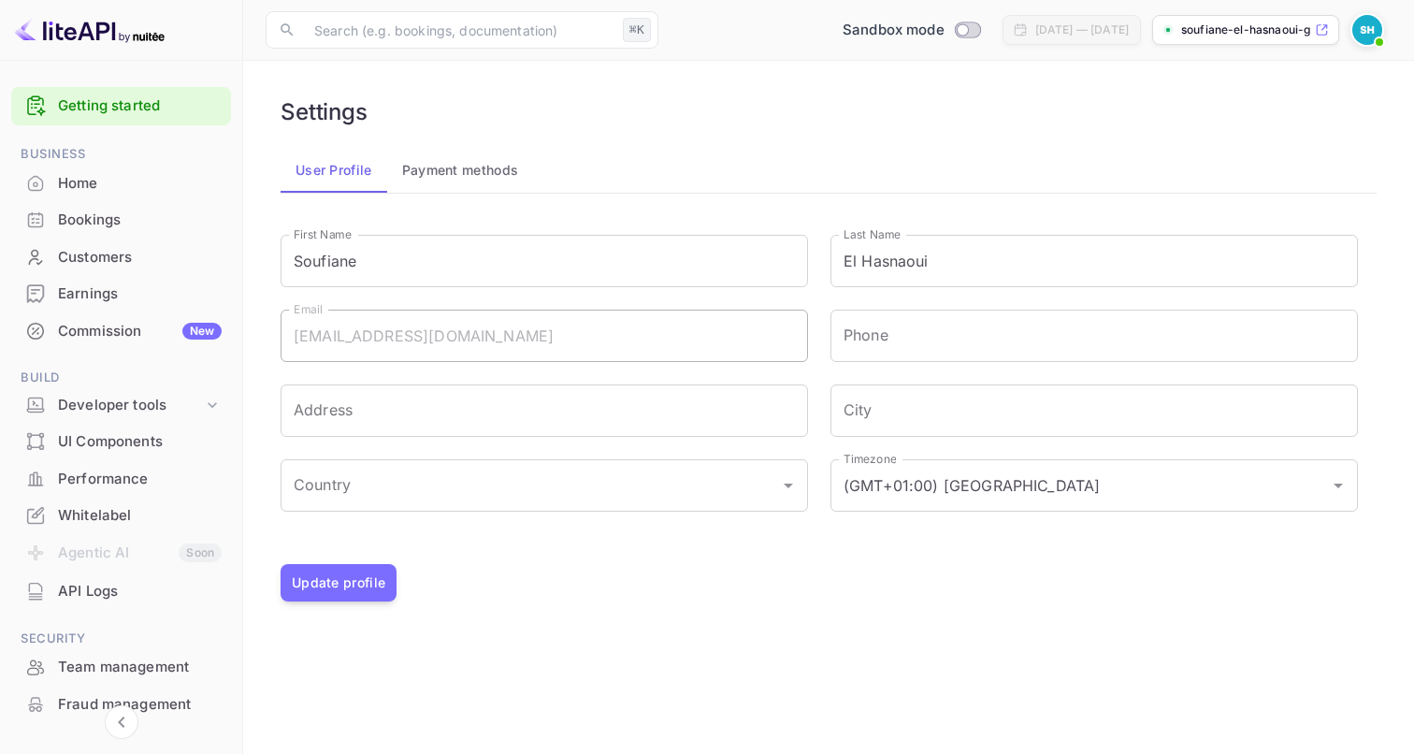
click at [120, 188] on div "Home" at bounding box center [140, 184] width 164 height 22
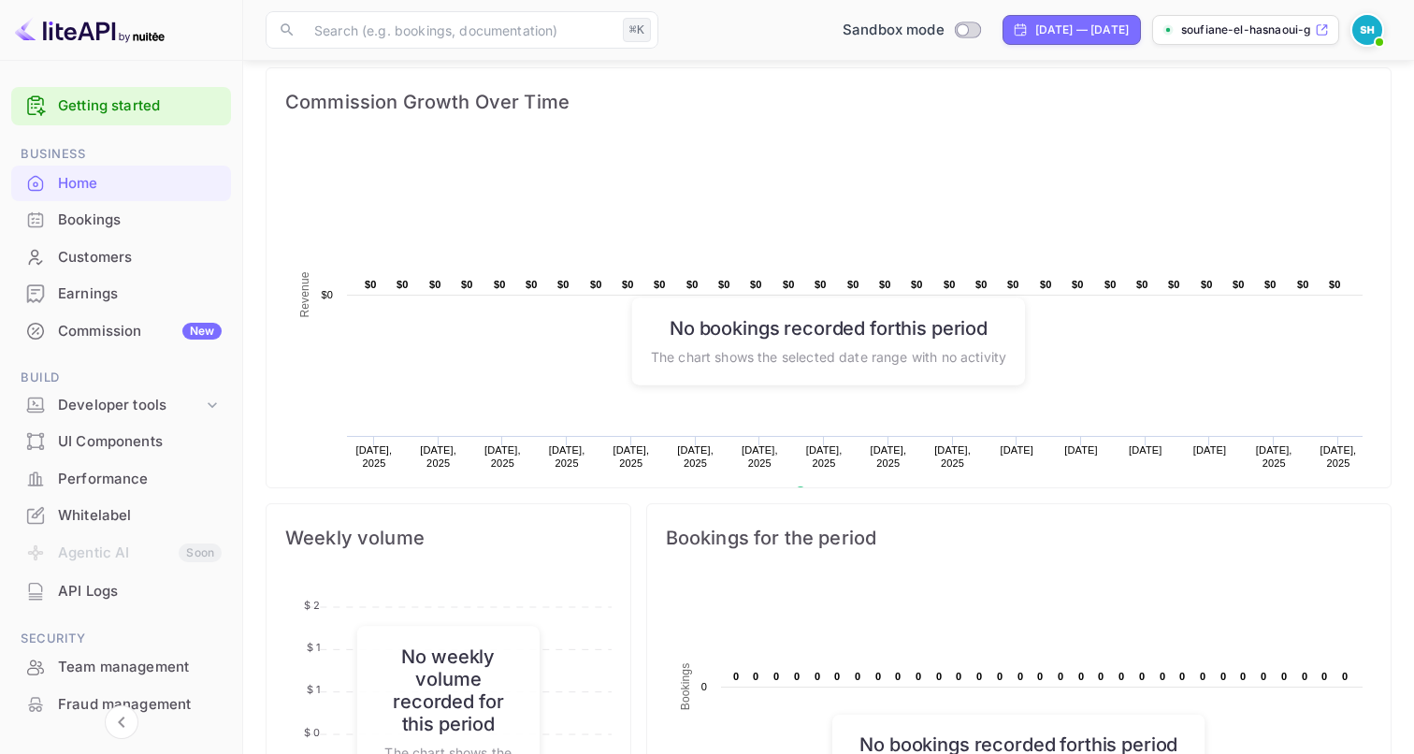
scroll to position [466, 0]
click at [124, 232] on div "Bookings" at bounding box center [121, 220] width 220 height 36
